Goal: Information Seeking & Learning: Learn about a topic

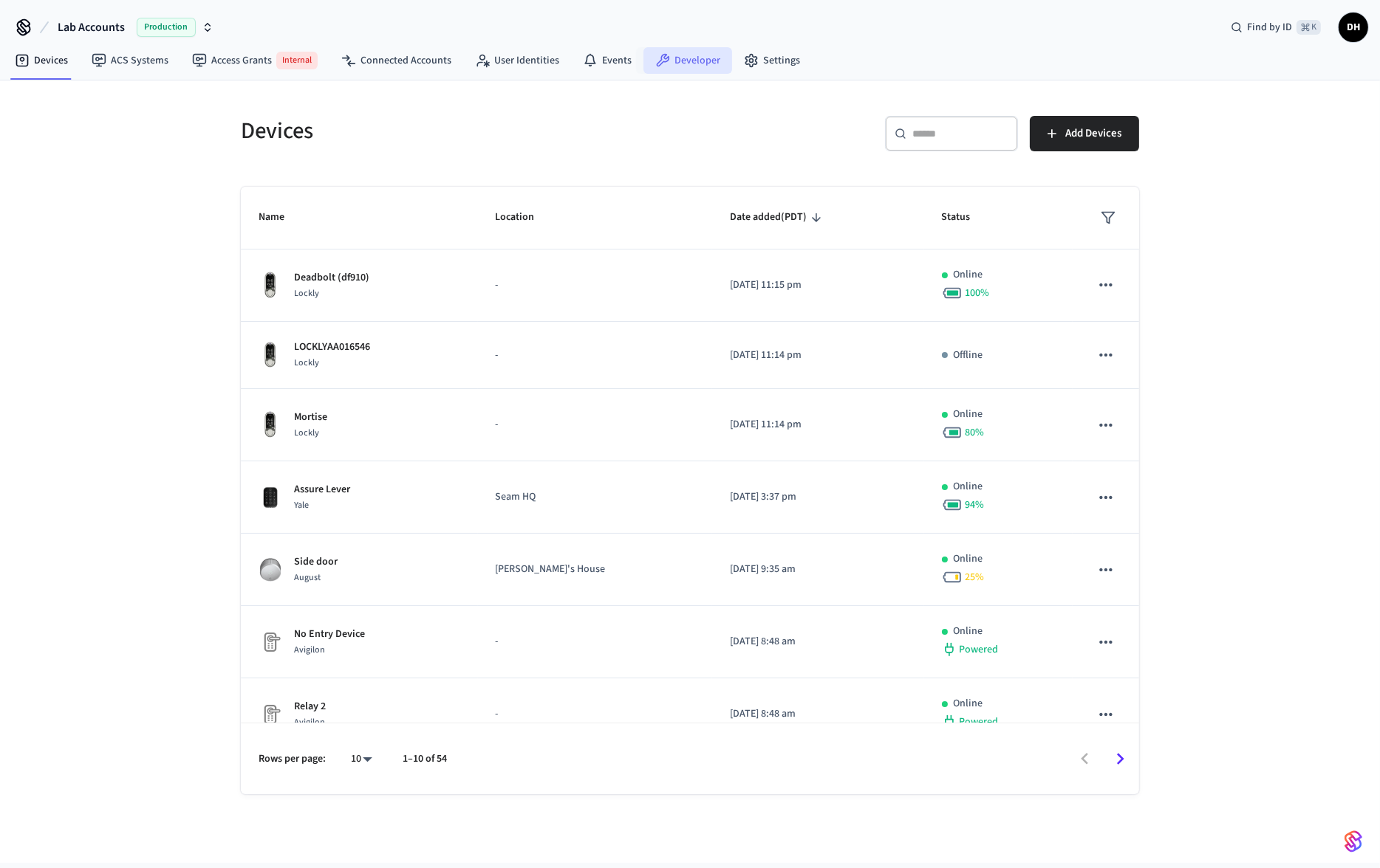
click at [671, 59] on link "Developer" at bounding box center [688, 60] width 89 height 26
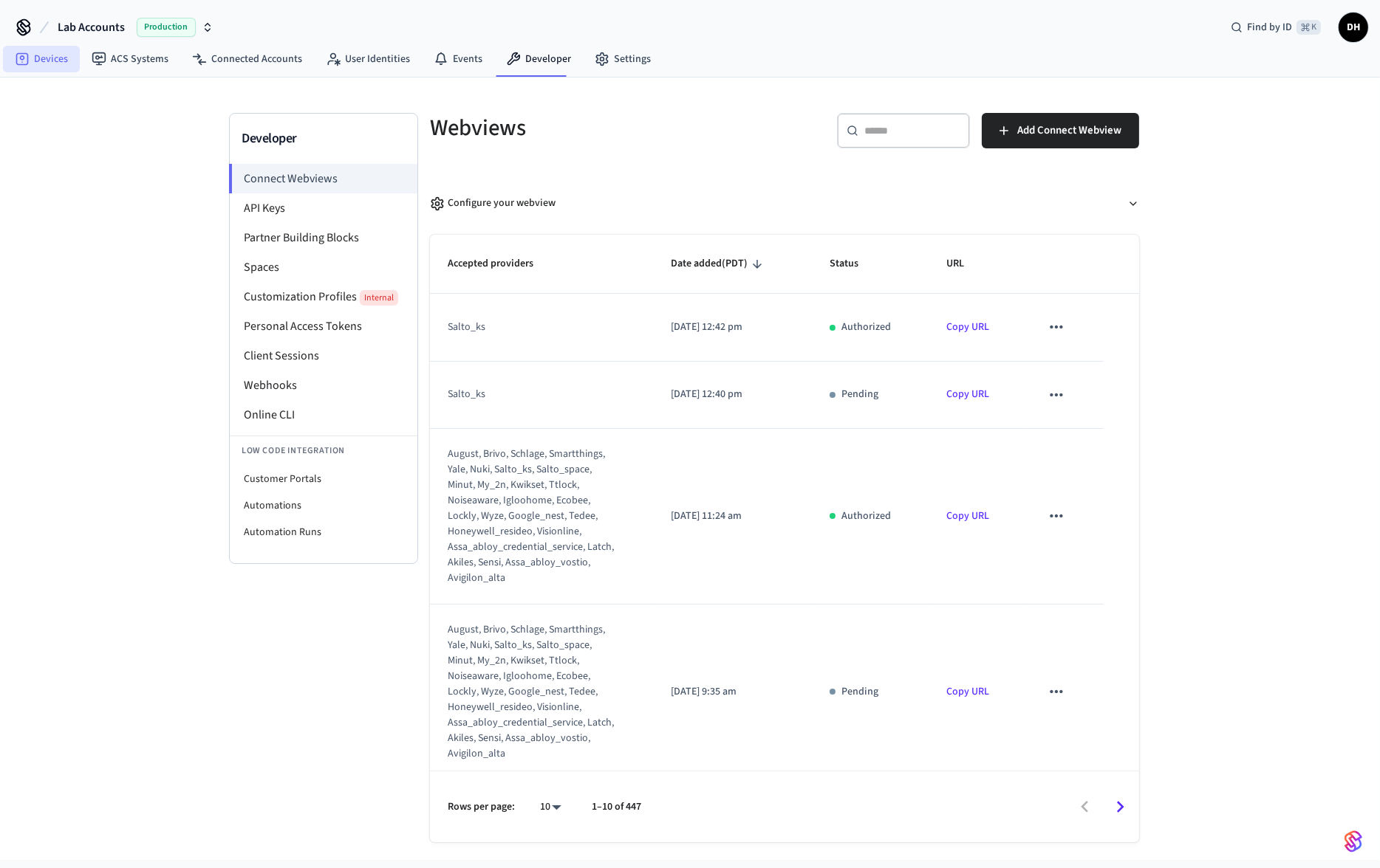
click at [67, 54] on link "Devices" at bounding box center [41, 59] width 77 height 26
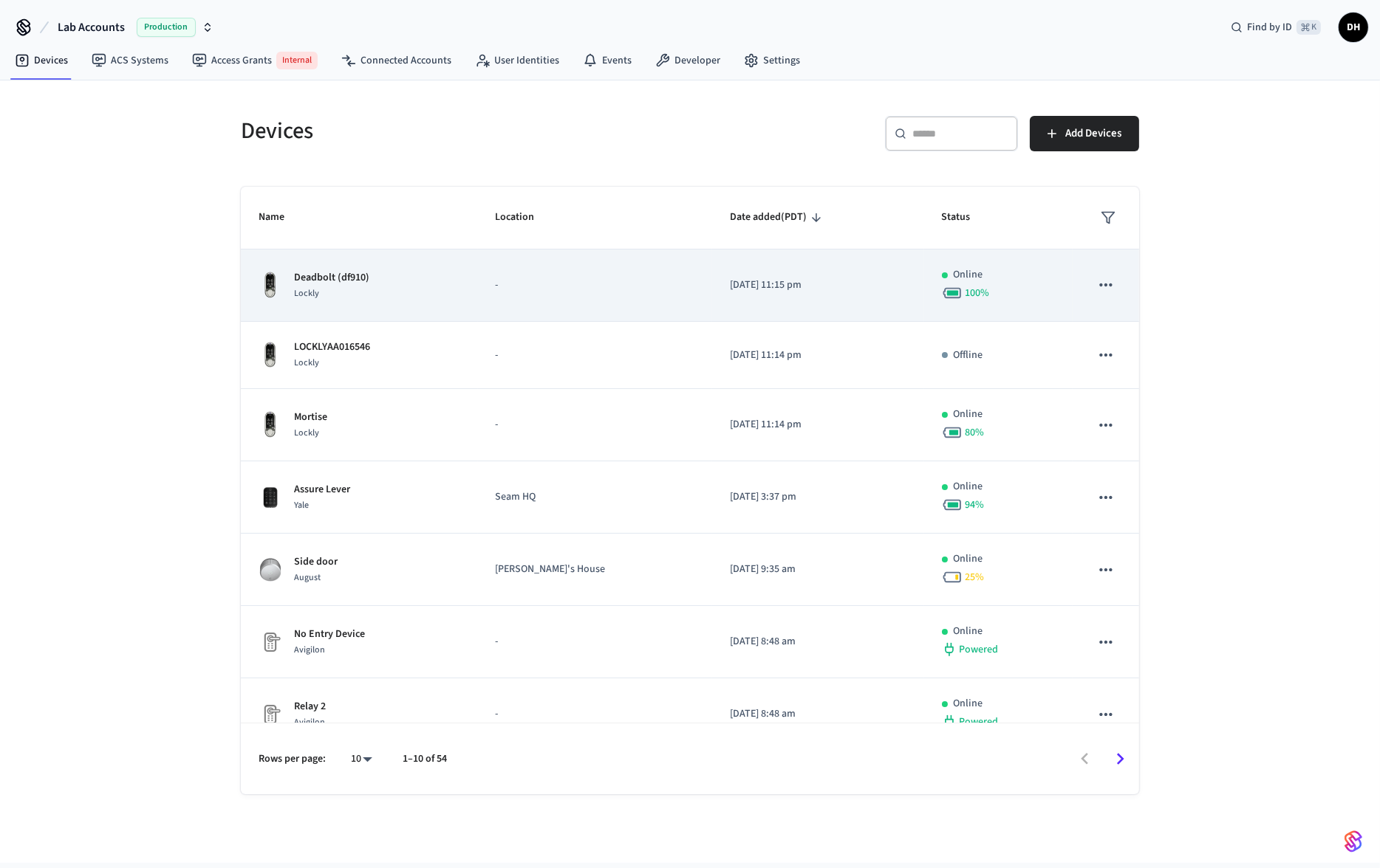
click at [391, 292] on div "Deadbolt (df910) Lockly" at bounding box center [359, 285] width 201 height 31
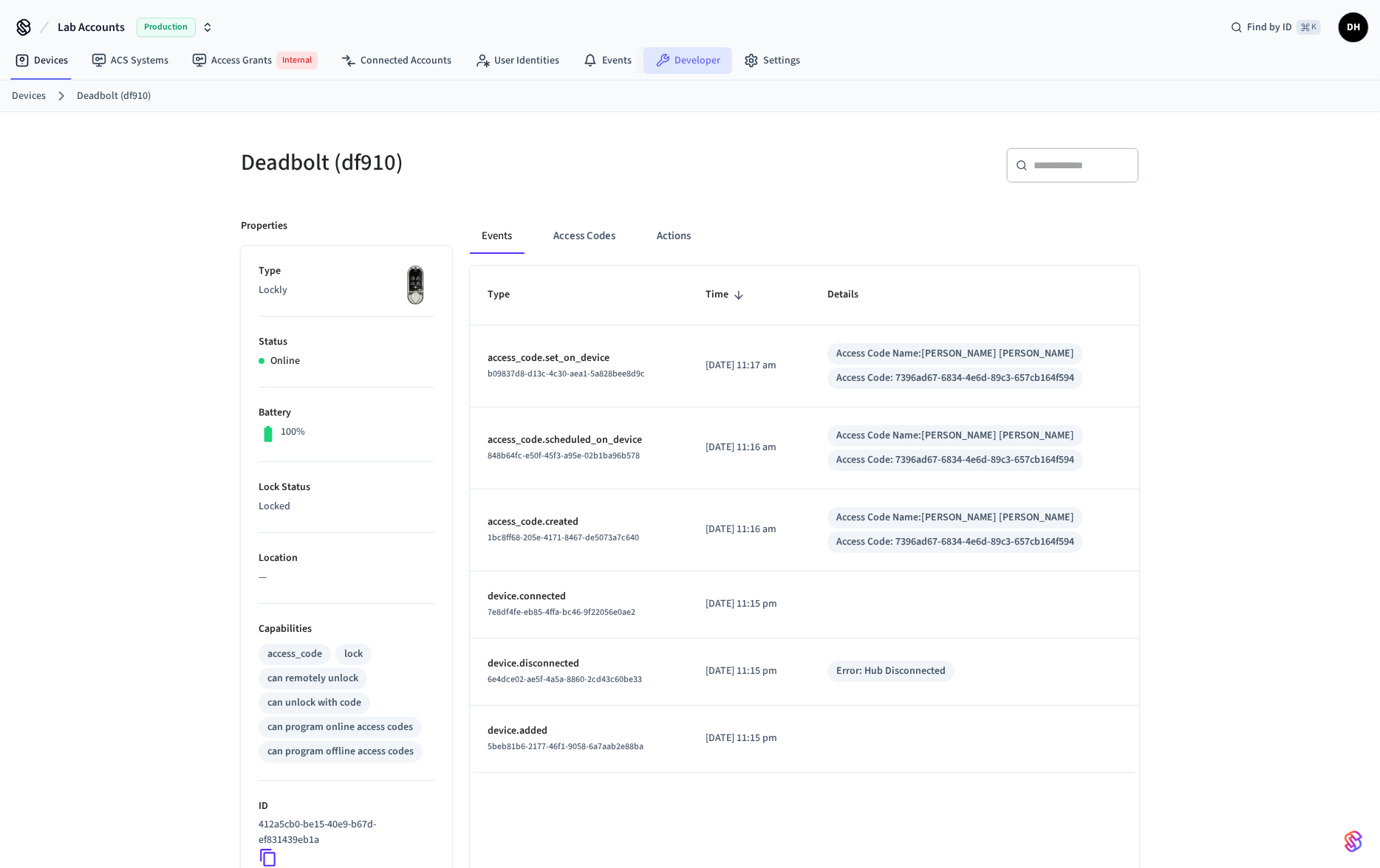
click at [674, 62] on link "Developer" at bounding box center [688, 60] width 89 height 26
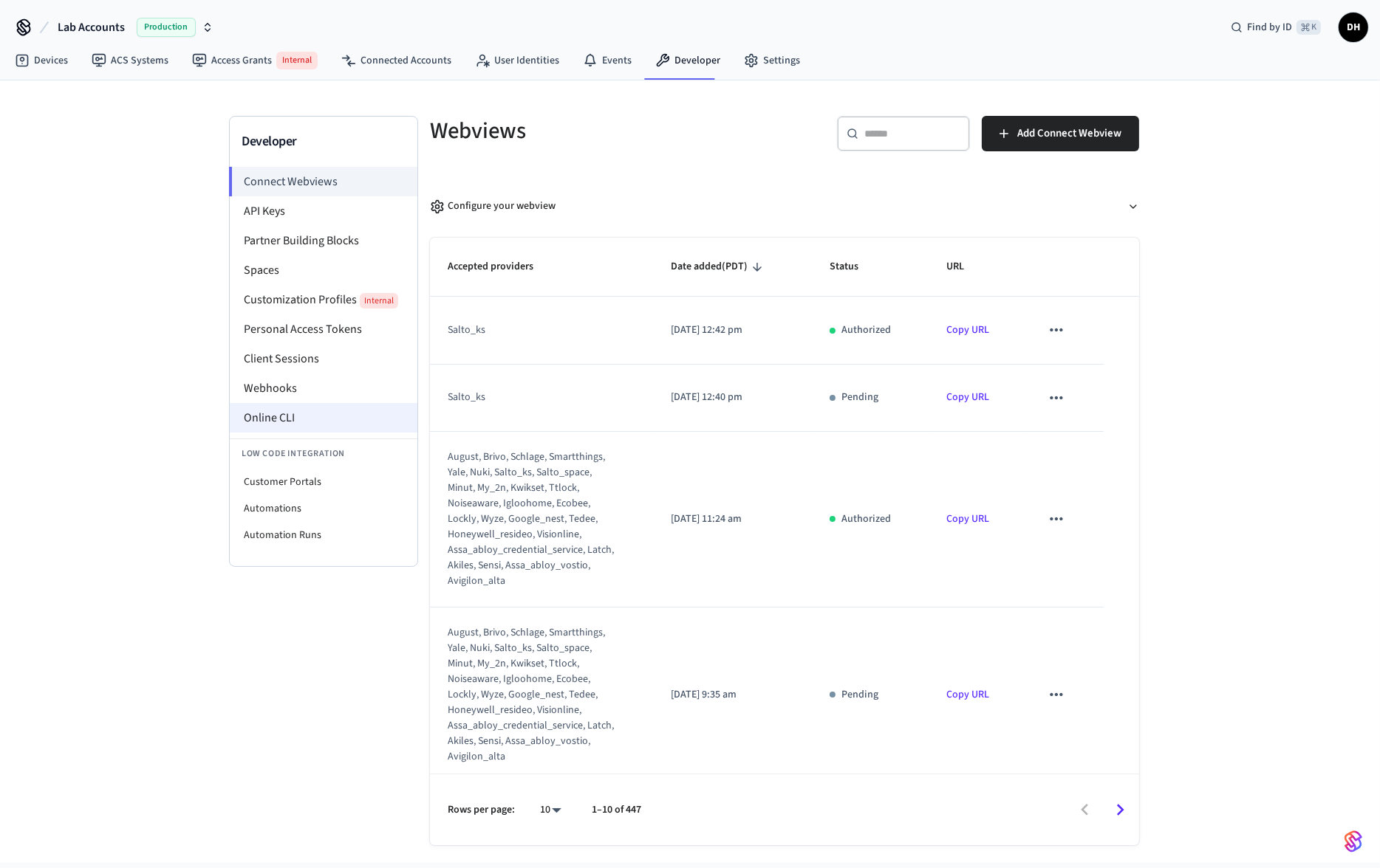
click at [288, 419] on li "Online CLI" at bounding box center [324, 417] width 188 height 29
click at [264, 267] on li "Spaces" at bounding box center [324, 270] width 188 height 29
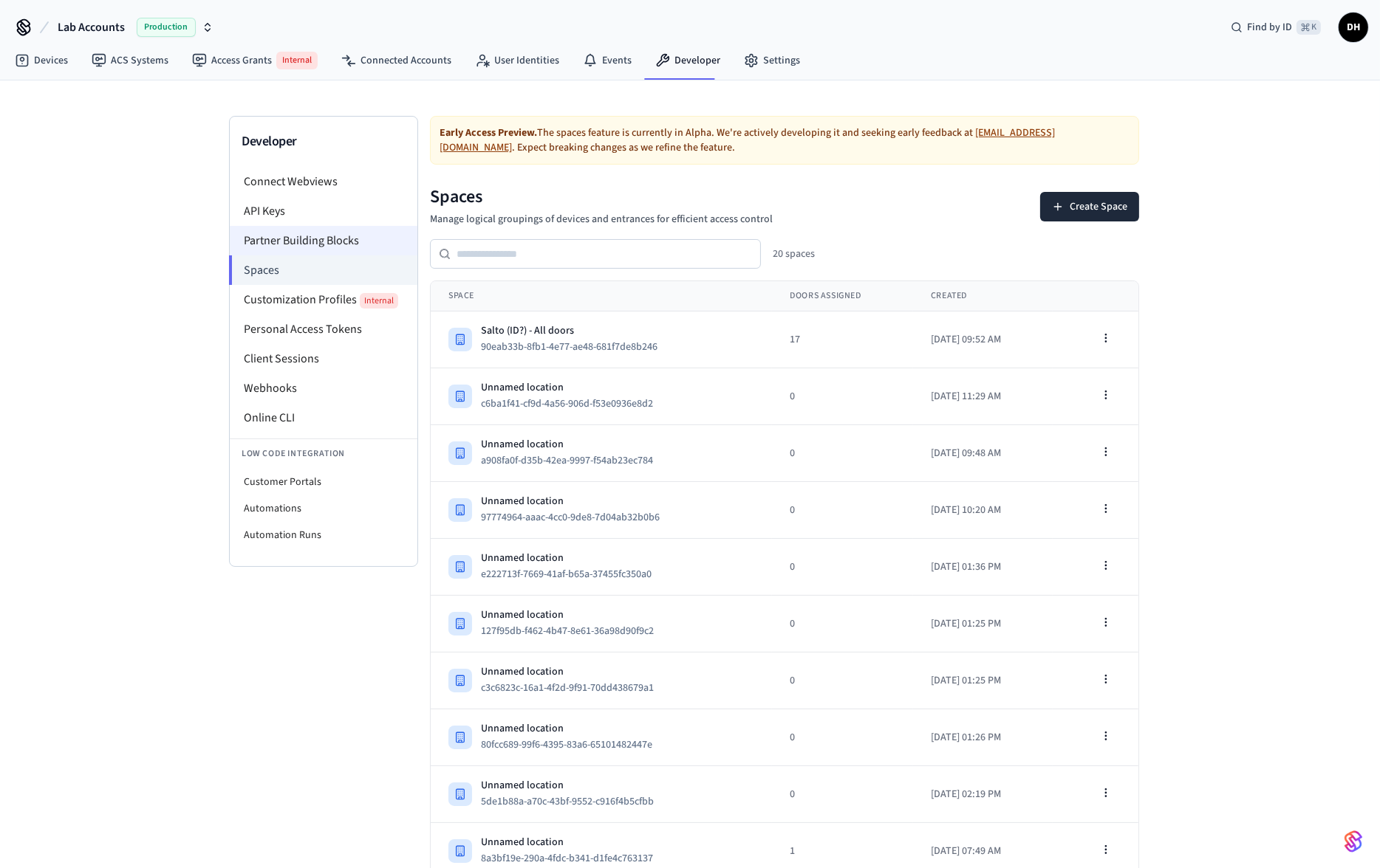
click at [269, 239] on li "Partner Building Blocks" at bounding box center [324, 240] width 188 height 29
